Goal: Information Seeking & Learning: Learn about a topic

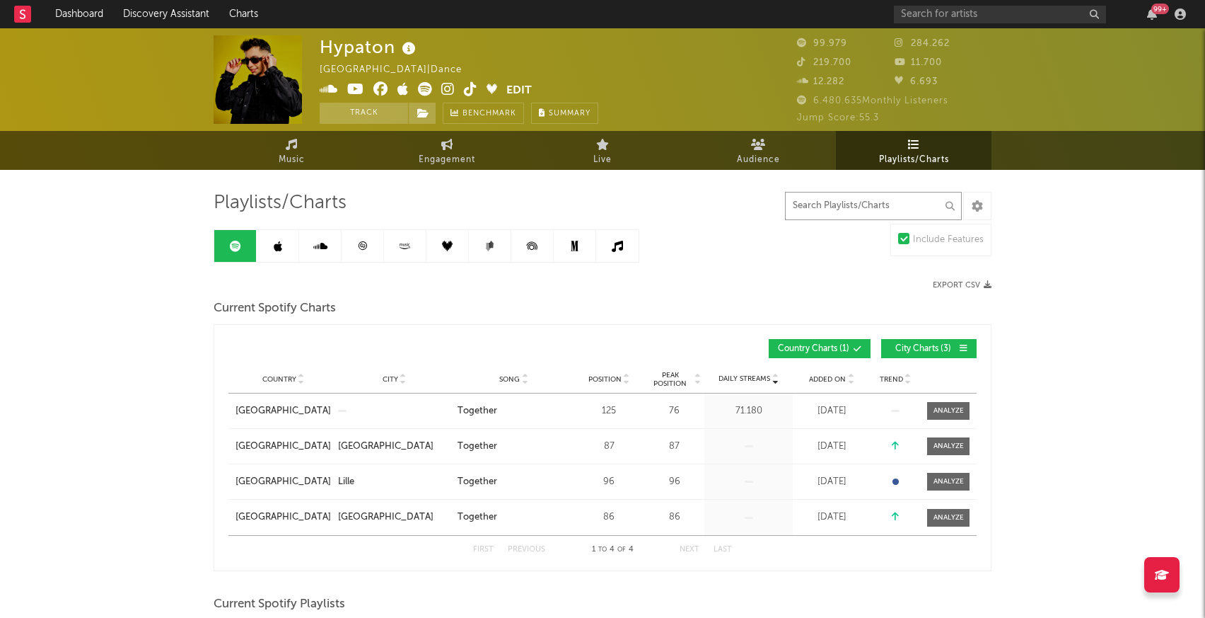
click at [835, 202] on input "text" at bounding box center [873, 206] width 177 height 28
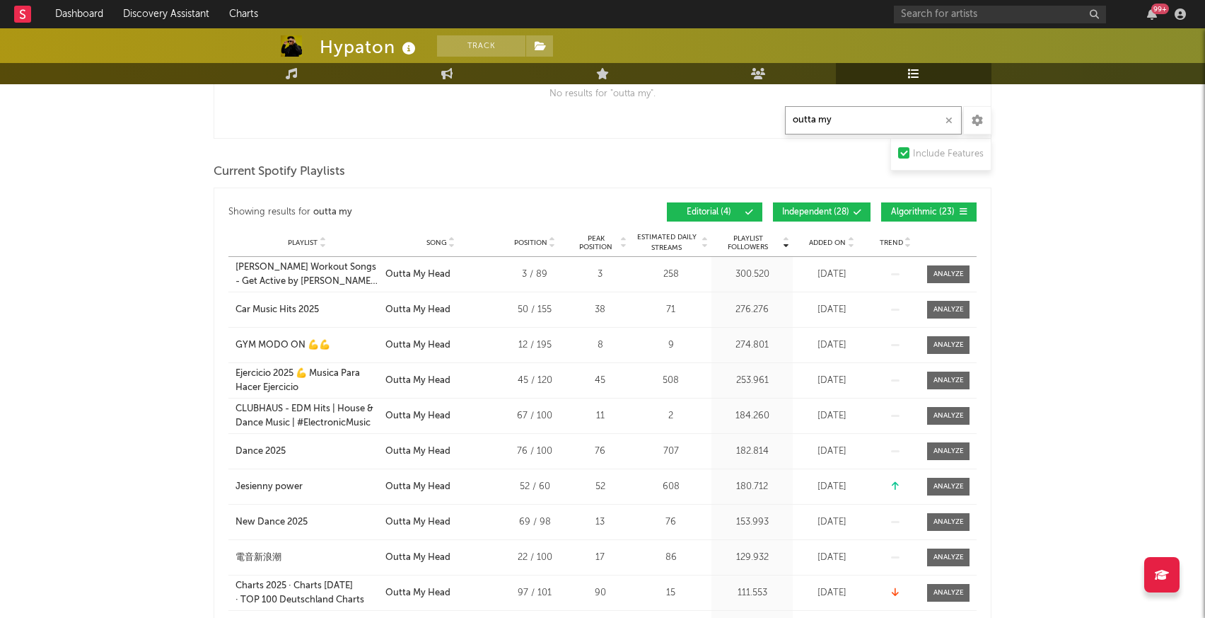
scroll to position [337, 0]
type input "outta my"
click at [839, 217] on button "Independent ( 28 )" at bounding box center [822, 211] width 98 height 19
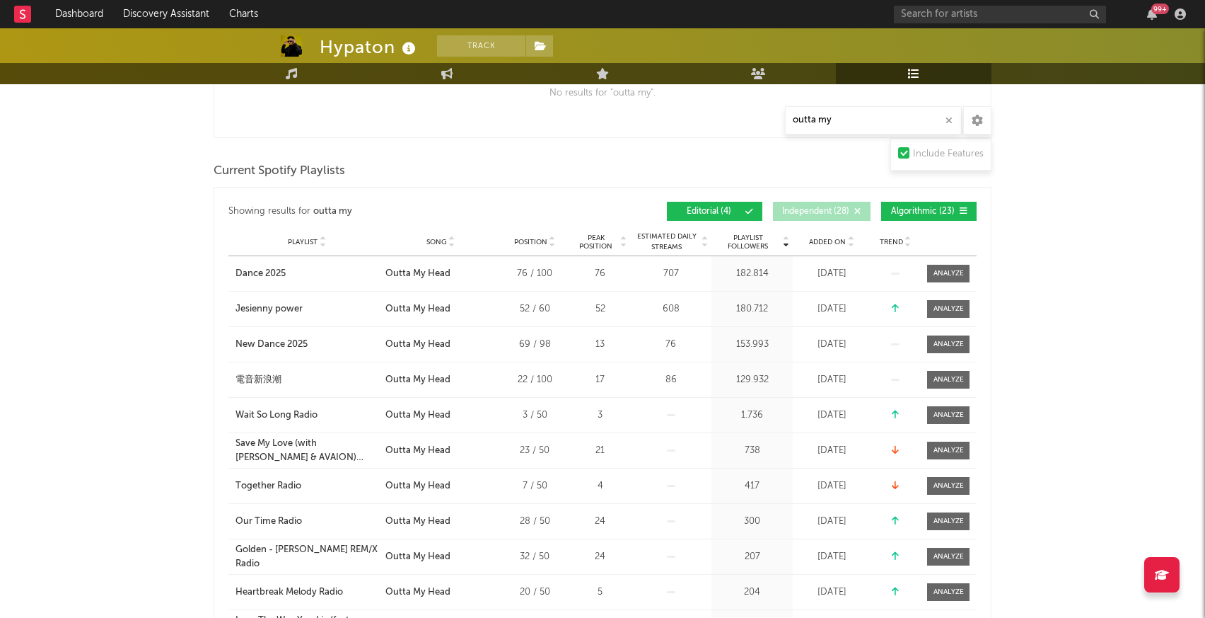
click at [931, 206] on button "Algorithmic ( 23 )" at bounding box center [928, 211] width 95 height 19
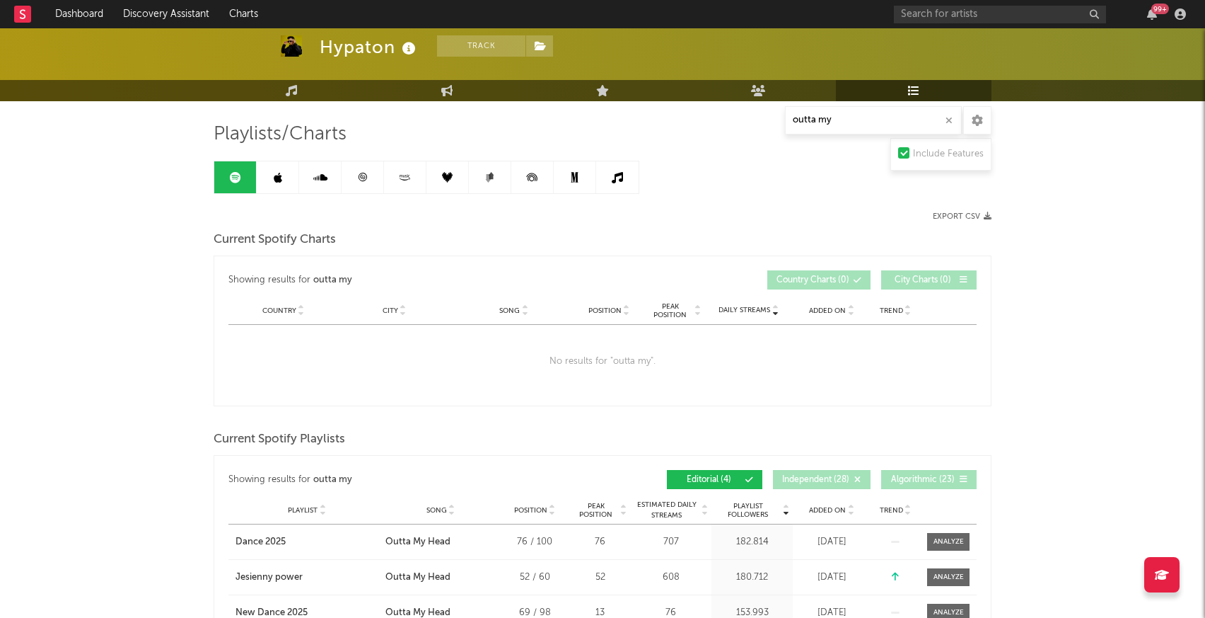
scroll to position [0, 0]
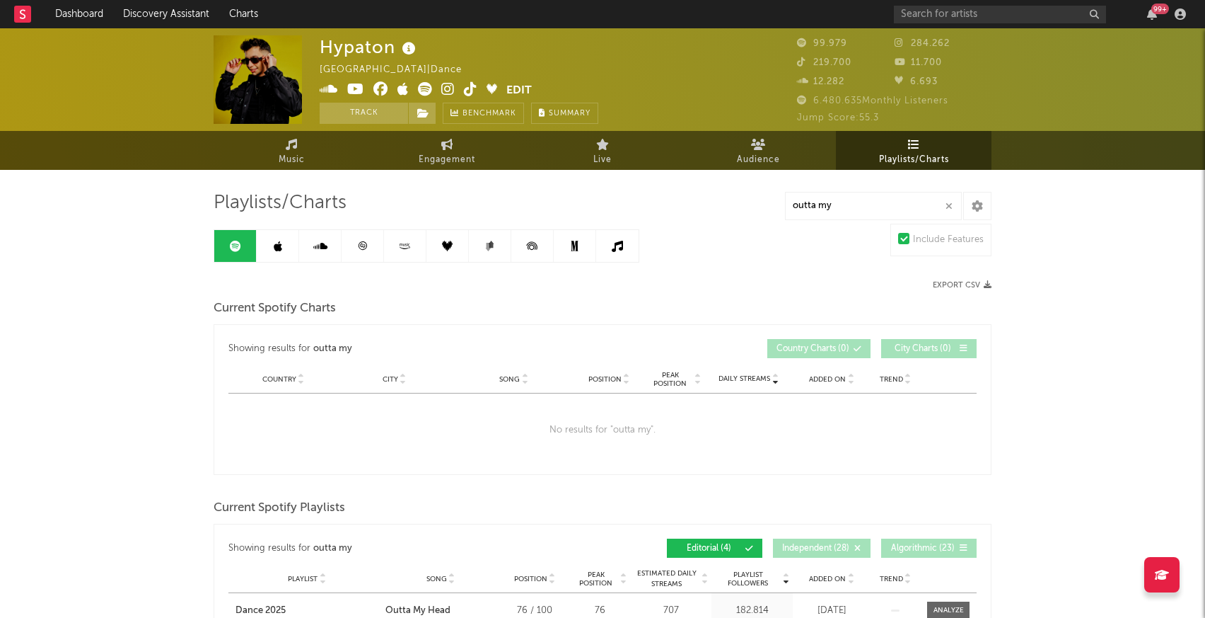
click at [366, 245] on icon at bounding box center [362, 246] width 11 height 11
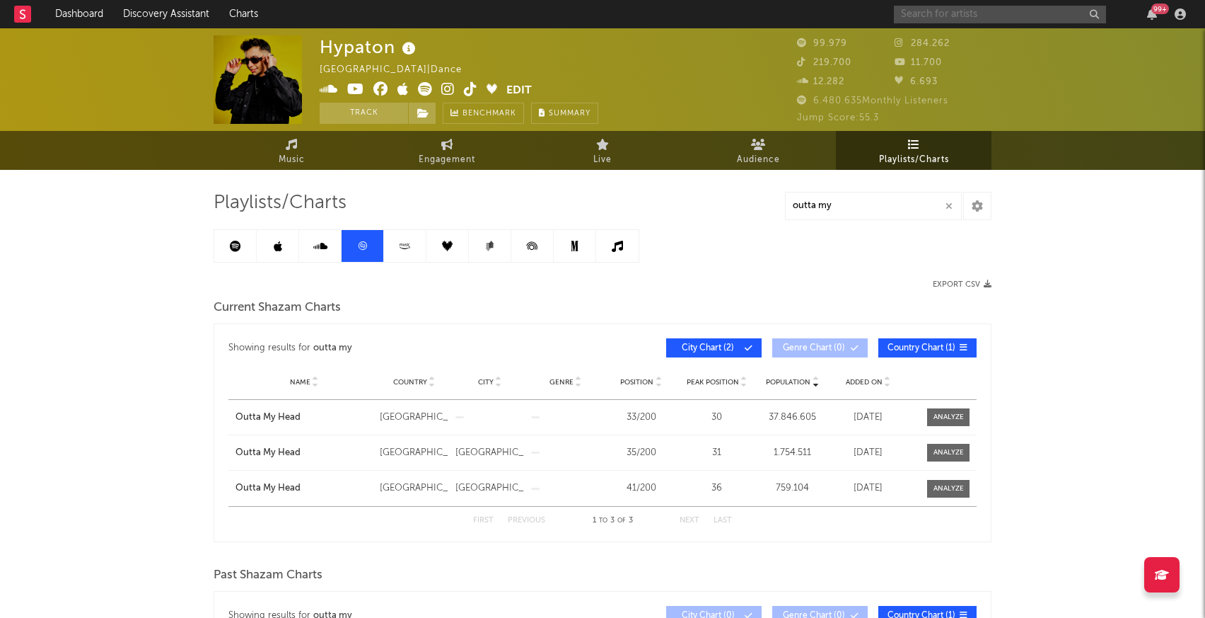
click at [924, 7] on input "text" at bounding box center [1000, 15] width 212 height 18
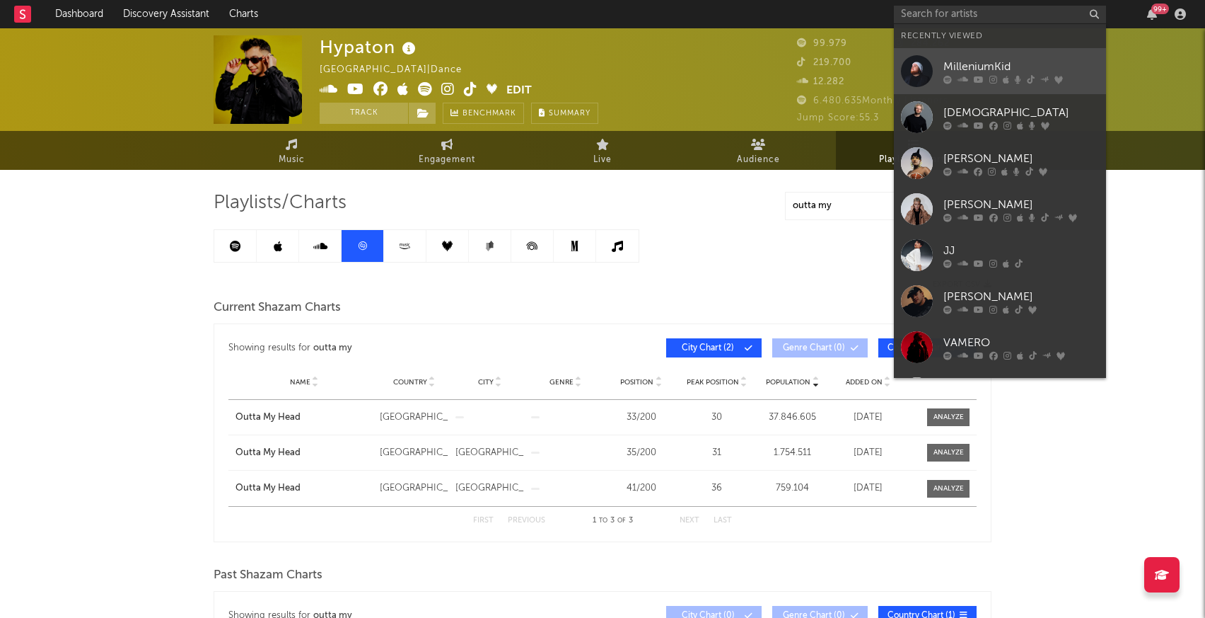
click at [932, 77] on div at bounding box center [917, 71] width 32 height 32
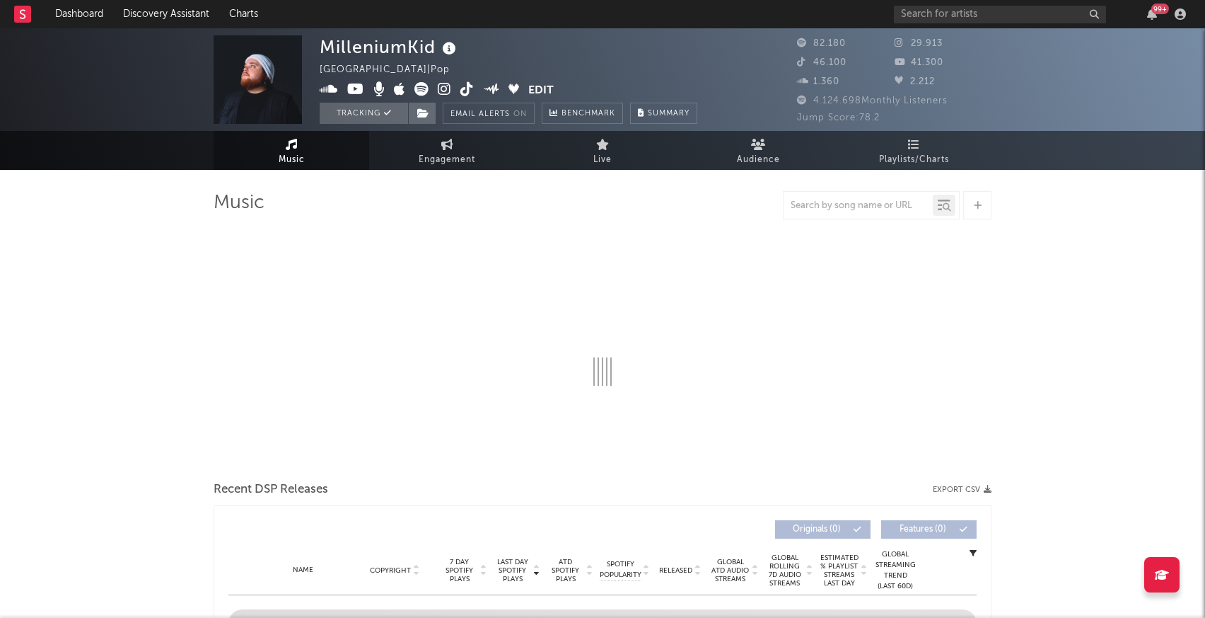
select select "6m"
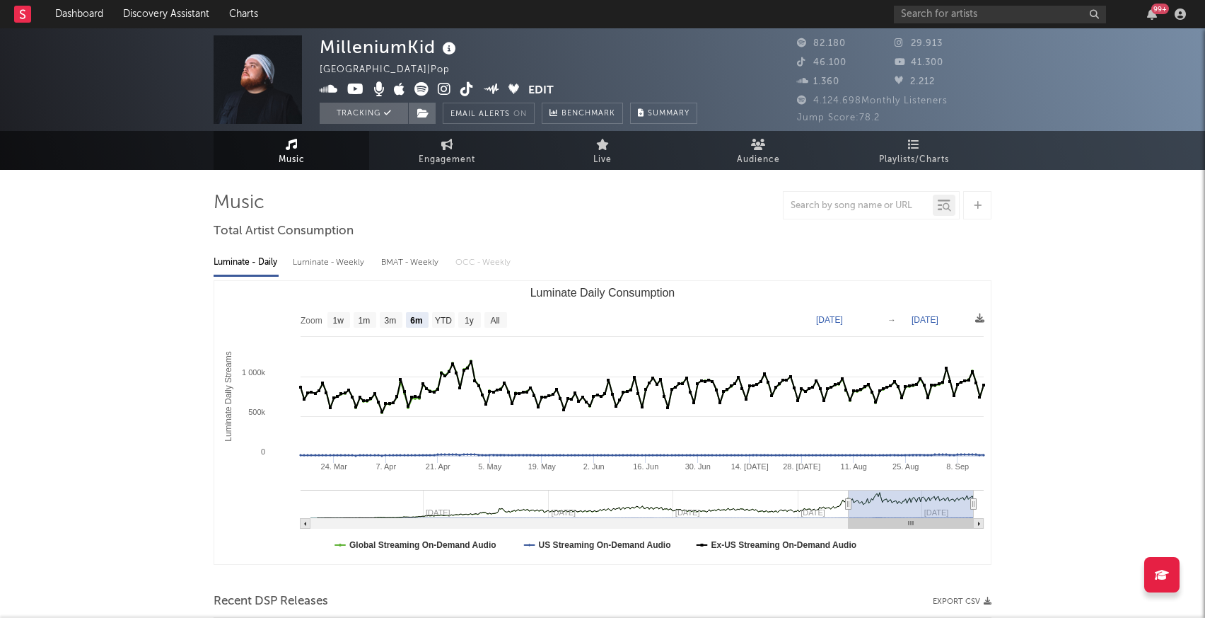
select select "6m"
click at [906, 160] on span "Playlists/Charts" at bounding box center [914, 159] width 70 height 17
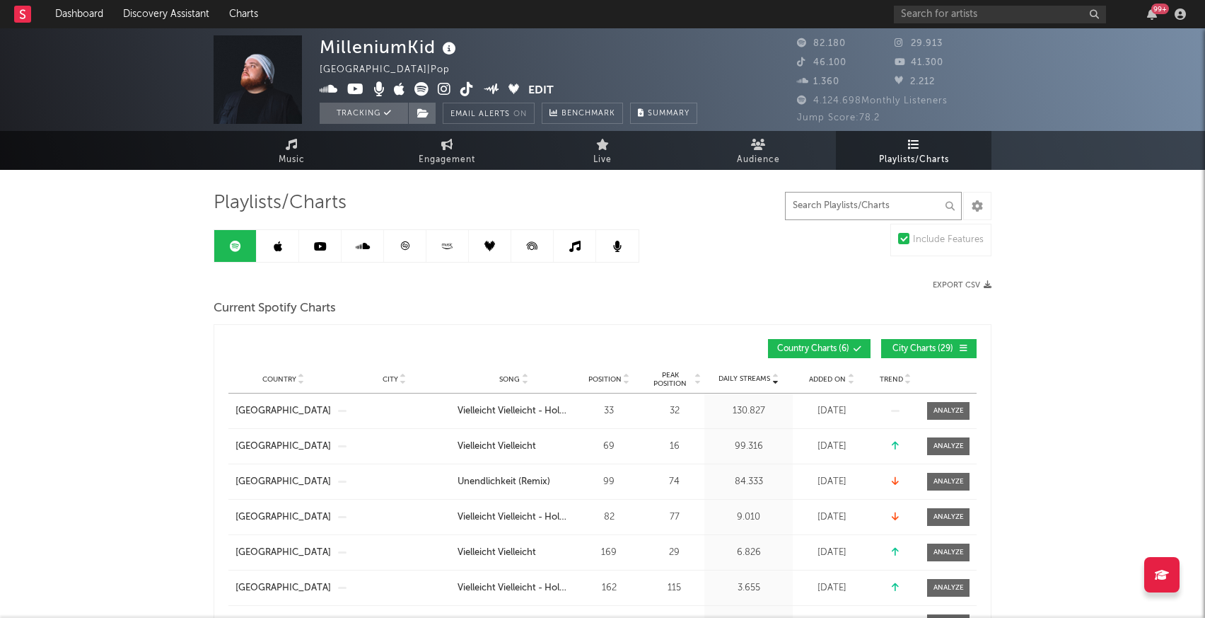
click at [893, 196] on input "text" at bounding box center [873, 206] width 177 height 28
type input "vielleicht"
click at [932, 357] on button "City Charts ( 20 )" at bounding box center [928, 348] width 95 height 19
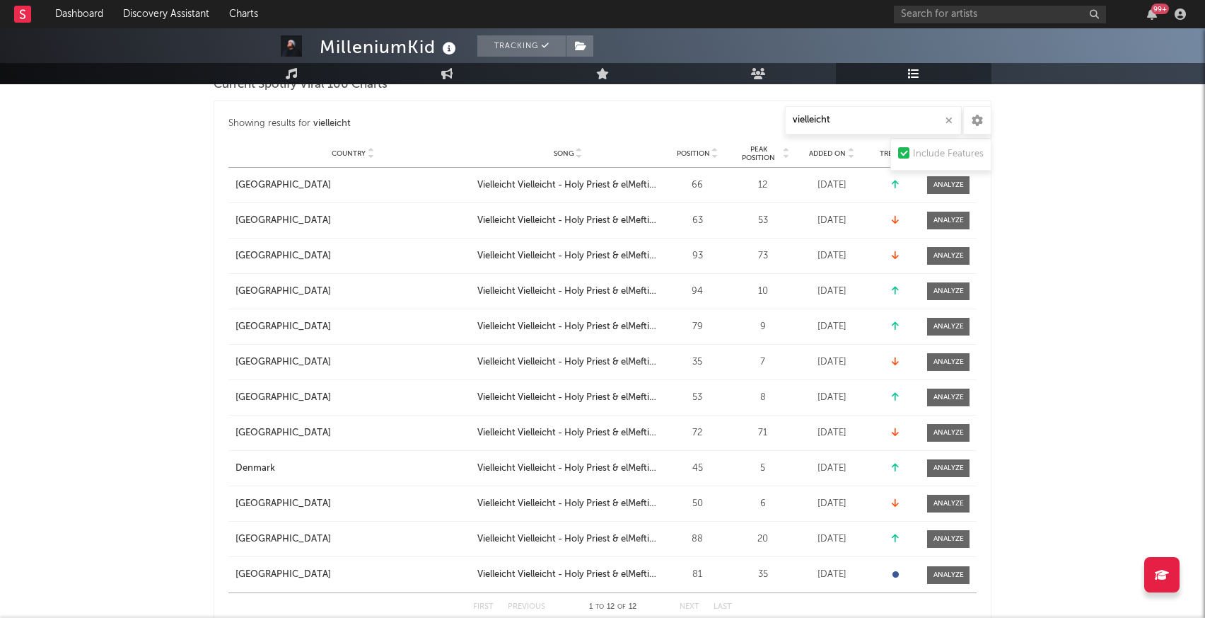
scroll to position [555, 0]
click at [940, 195] on div "Country France City Song Vielleicht Vielleicht - Holy Priest & elMefti Remix Po…" at bounding box center [602, 184] width 748 height 35
click at [943, 185] on div at bounding box center [949, 184] width 30 height 11
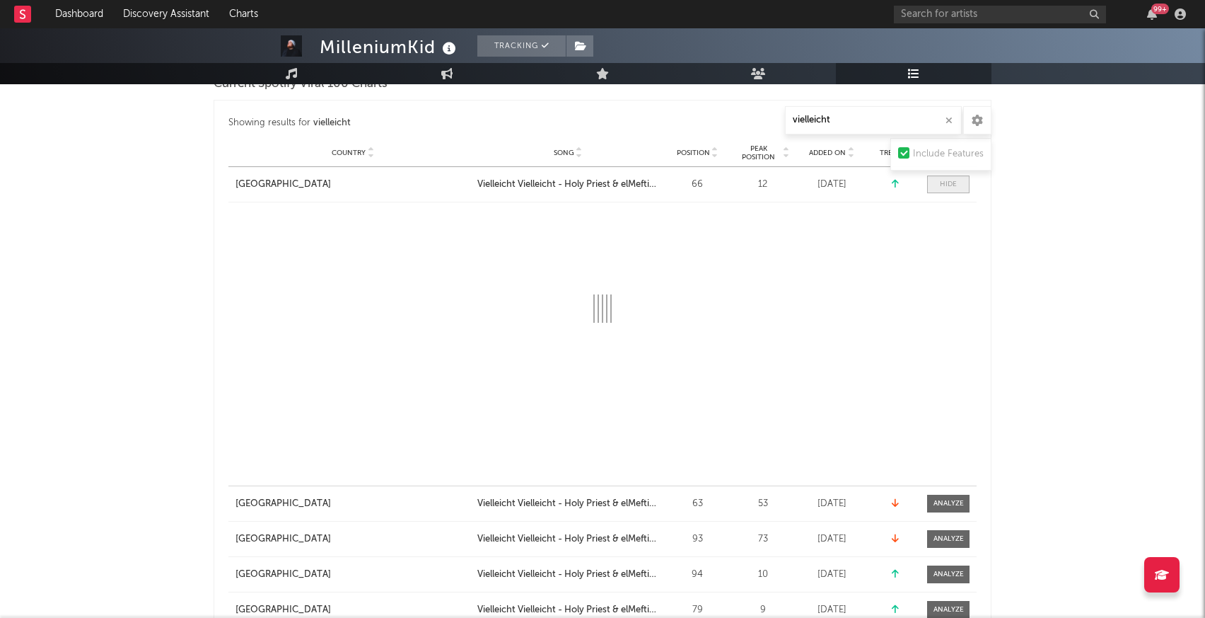
select select "1w"
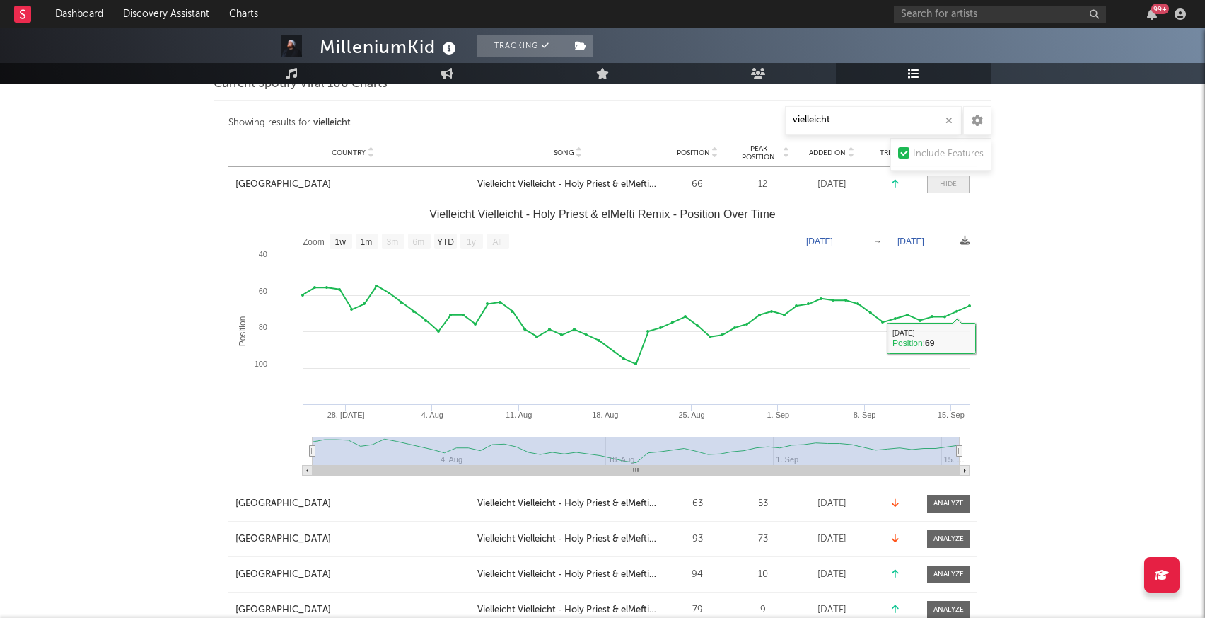
click at [939, 187] on span at bounding box center [948, 184] width 42 height 18
